Goal: Transaction & Acquisition: Purchase product/service

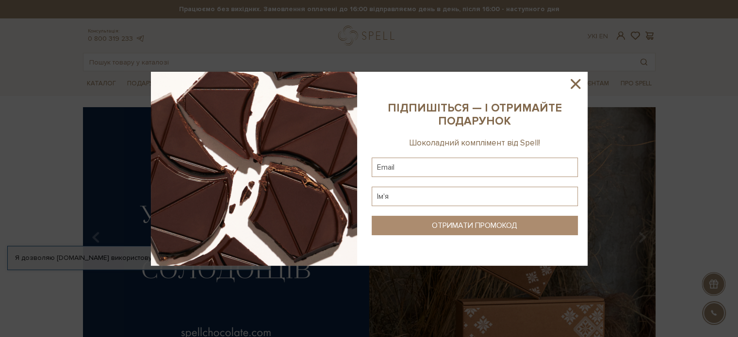
click at [580, 83] on icon at bounding box center [575, 84] width 17 height 17
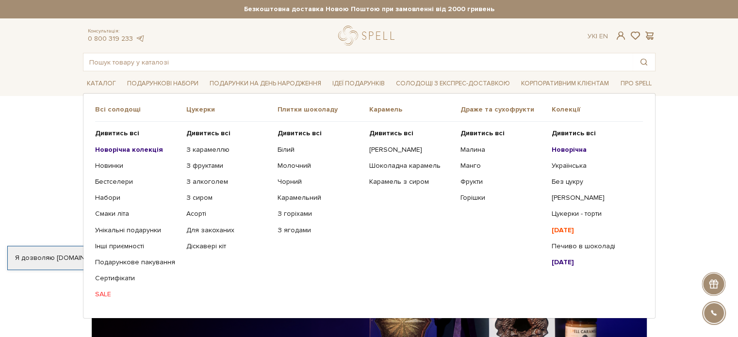
click at [195, 108] on span "Цукерки" at bounding box center [231, 109] width 91 height 9
click at [204, 129] on b "Дивитись всі" at bounding box center [208, 133] width 44 height 8
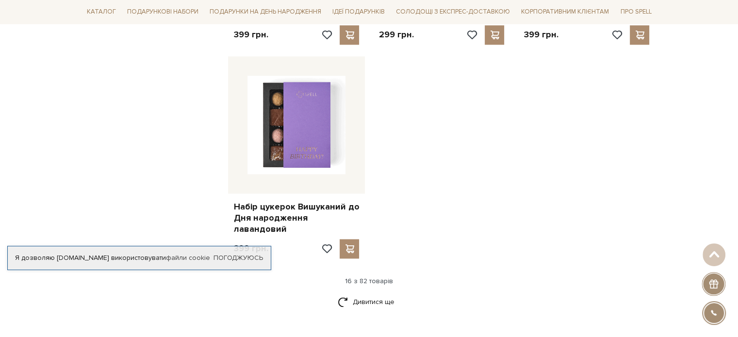
scroll to position [1165, 0]
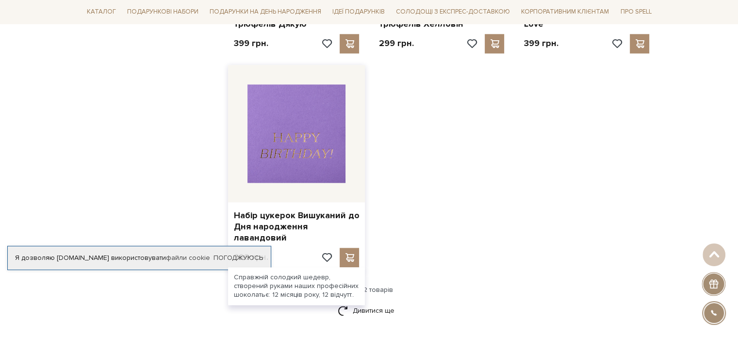
click at [271, 150] on img at bounding box center [297, 133] width 99 height 99
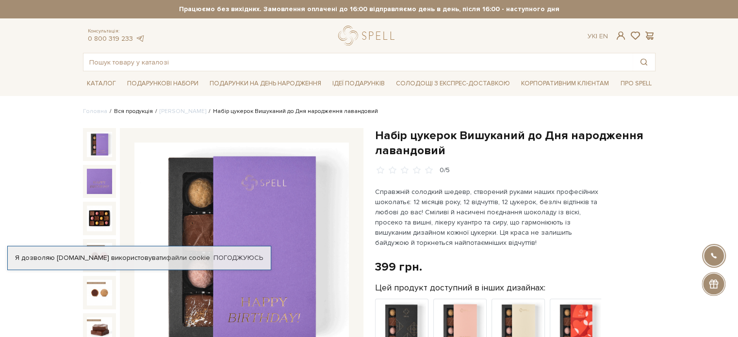
click at [149, 110] on link "Вся продукція" at bounding box center [133, 111] width 39 height 7
